Goal: Book appointment/travel/reservation

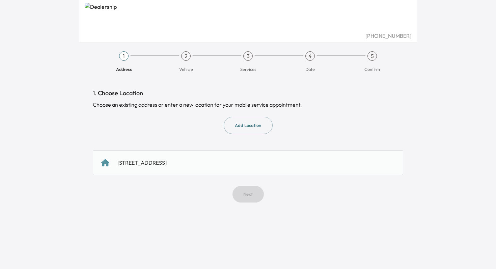
click at [243, 163] on div "[STREET_ADDRESS]" at bounding box center [248, 163] width 294 height 8
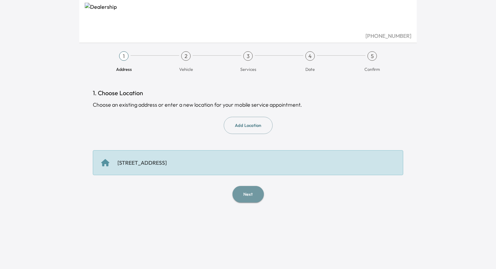
click at [247, 193] on button "Next" at bounding box center [248, 194] width 31 height 17
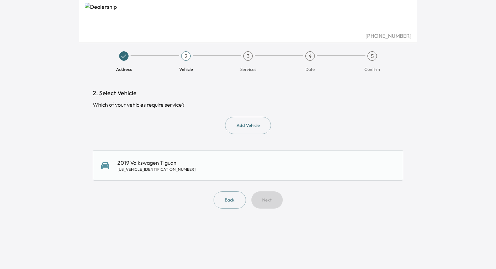
click at [246, 163] on div "2019 Volkswagen Tiguan [US_VEHICLE_IDENTIFICATION_NUMBER]" at bounding box center [248, 166] width 294 height 14
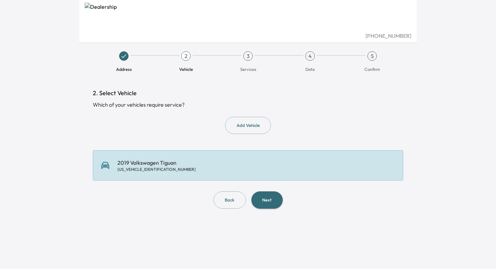
click at [265, 201] on button "Next" at bounding box center [266, 199] width 31 height 17
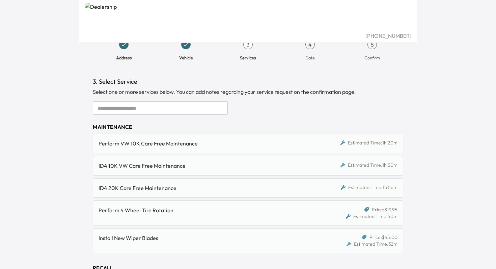
scroll to position [4, 0]
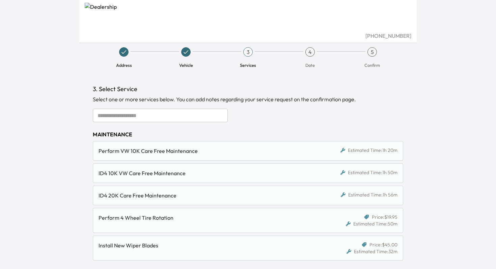
click at [175, 116] on input "text" at bounding box center [160, 116] width 135 height 14
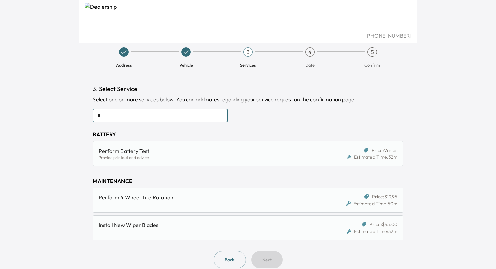
scroll to position [0, 0]
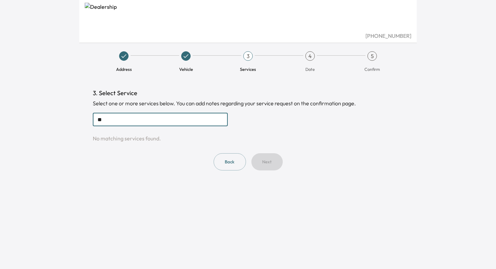
type input "*"
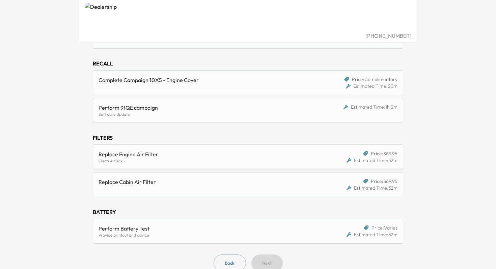
scroll to position [230, 0]
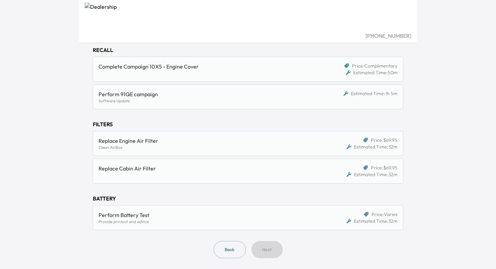
click at [272, 247] on div "Back Next" at bounding box center [248, 249] width 311 height 17
click at [274, 250] on div "Back Next" at bounding box center [248, 249] width 311 height 17
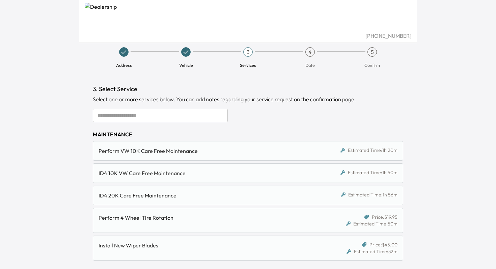
scroll to position [0, 0]
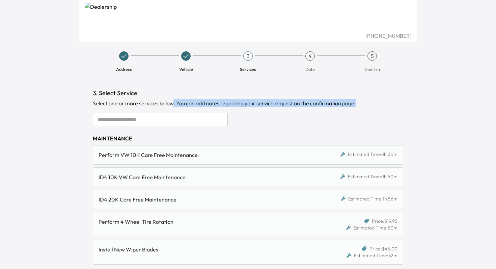
drag, startPoint x: 171, startPoint y: 103, endPoint x: 208, endPoint y: 109, distance: 37.6
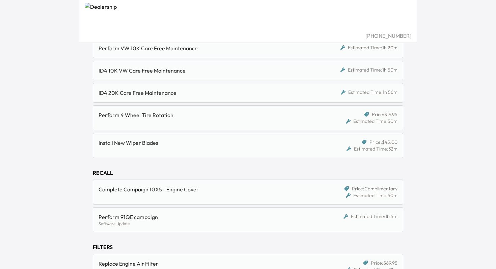
scroll to position [230, 0]
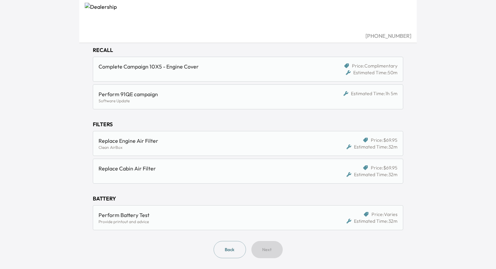
click at [265, 252] on div "Back Next" at bounding box center [248, 249] width 311 height 17
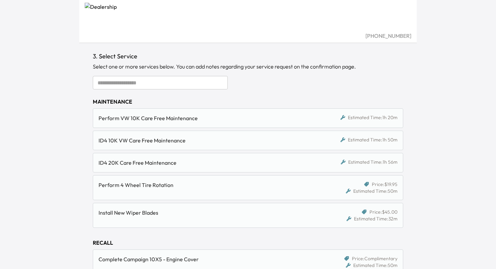
scroll to position [35, 0]
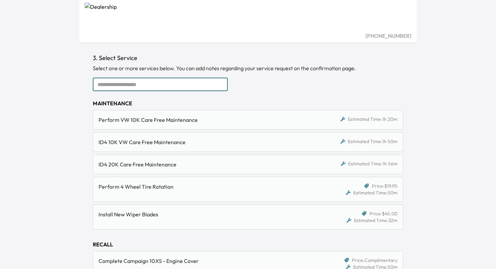
click at [214, 87] on input "text" at bounding box center [160, 85] width 135 height 14
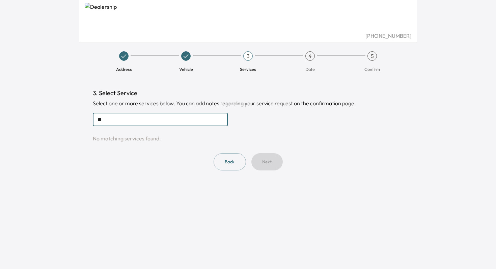
scroll to position [0, 0]
type input "***"
click at [231, 158] on button "Back" at bounding box center [230, 161] width 32 height 17
